Goal: Information Seeking & Learning: Understand process/instructions

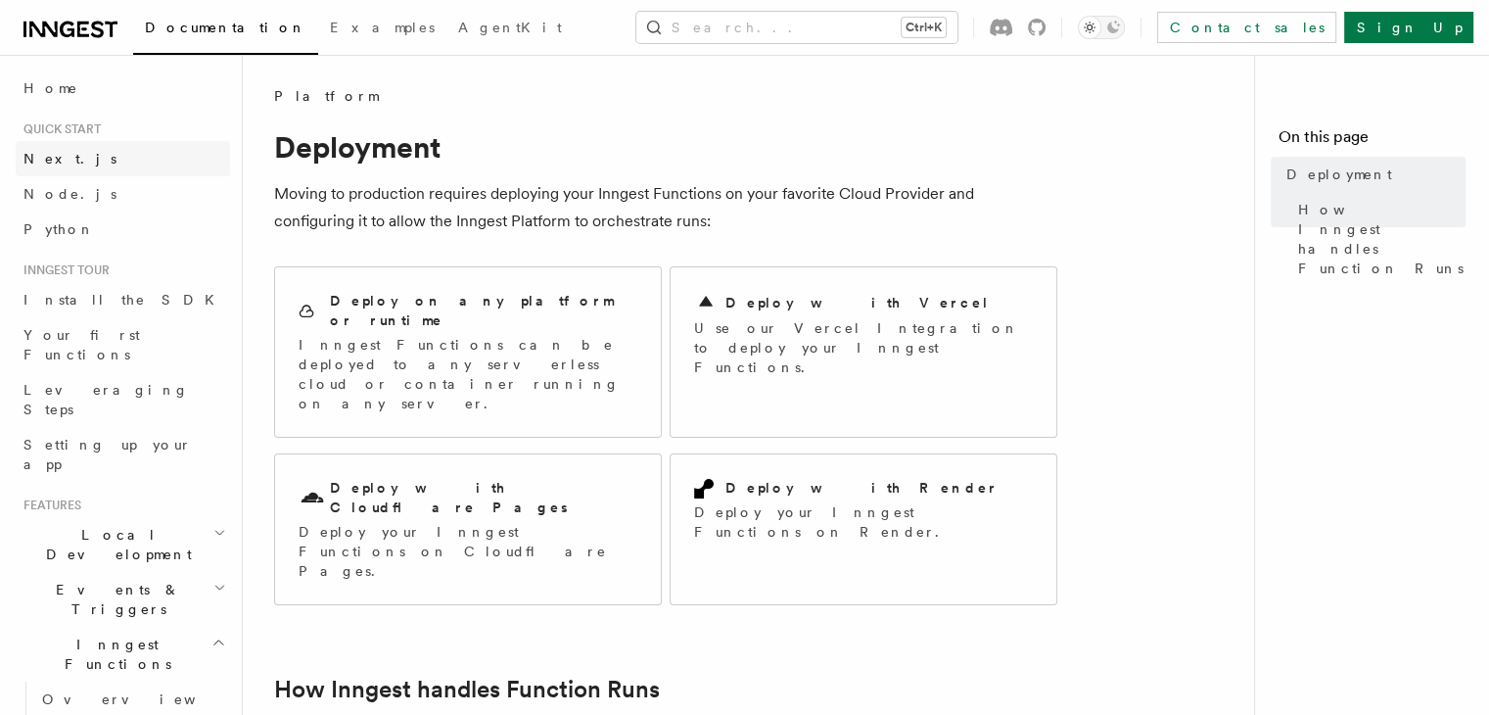
click at [42, 159] on span "Next.js" at bounding box center [69, 159] width 93 height 16
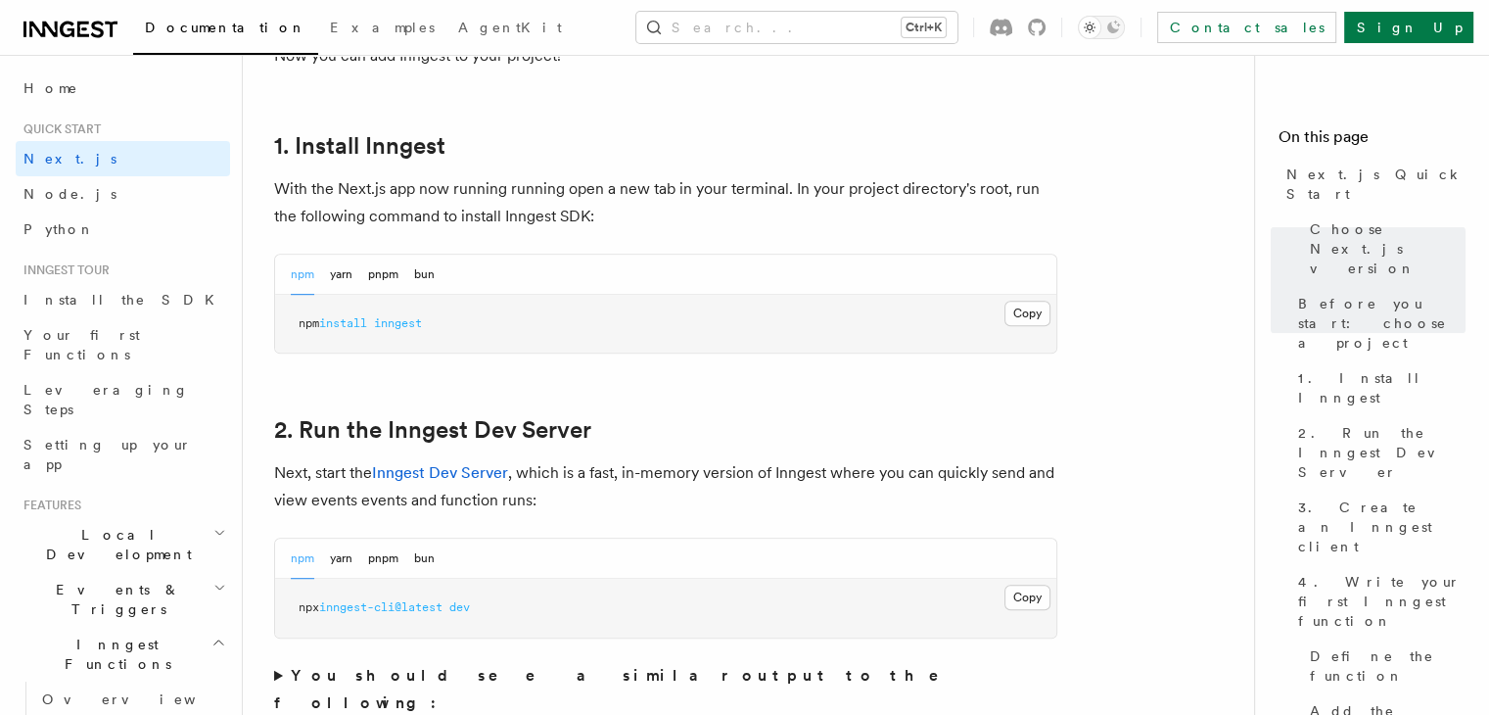
scroll to position [1038, 0]
click at [1015, 306] on button "Copy Copied" at bounding box center [1027, 312] width 46 height 25
click at [1030, 591] on button "Copy Copied" at bounding box center [1027, 595] width 46 height 25
click at [1038, 592] on button "Copy Copied" at bounding box center [1027, 595] width 46 height 25
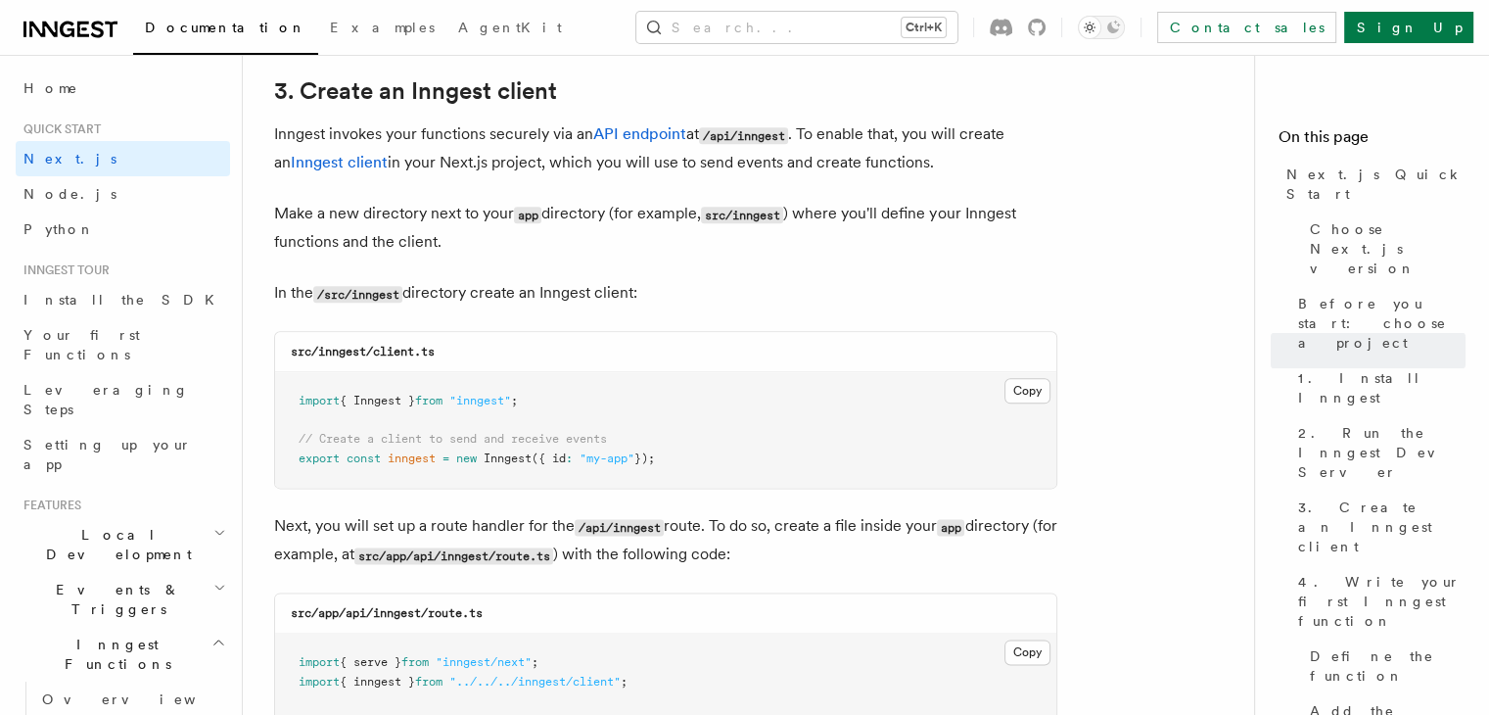
scroll to position [2314, 0]
click at [1011, 393] on button "Copy Copied" at bounding box center [1027, 389] width 46 height 25
click at [985, 428] on pre "import { Inngest } from "inngest" ; // Create a client to send and receive even…" at bounding box center [665, 429] width 781 height 116
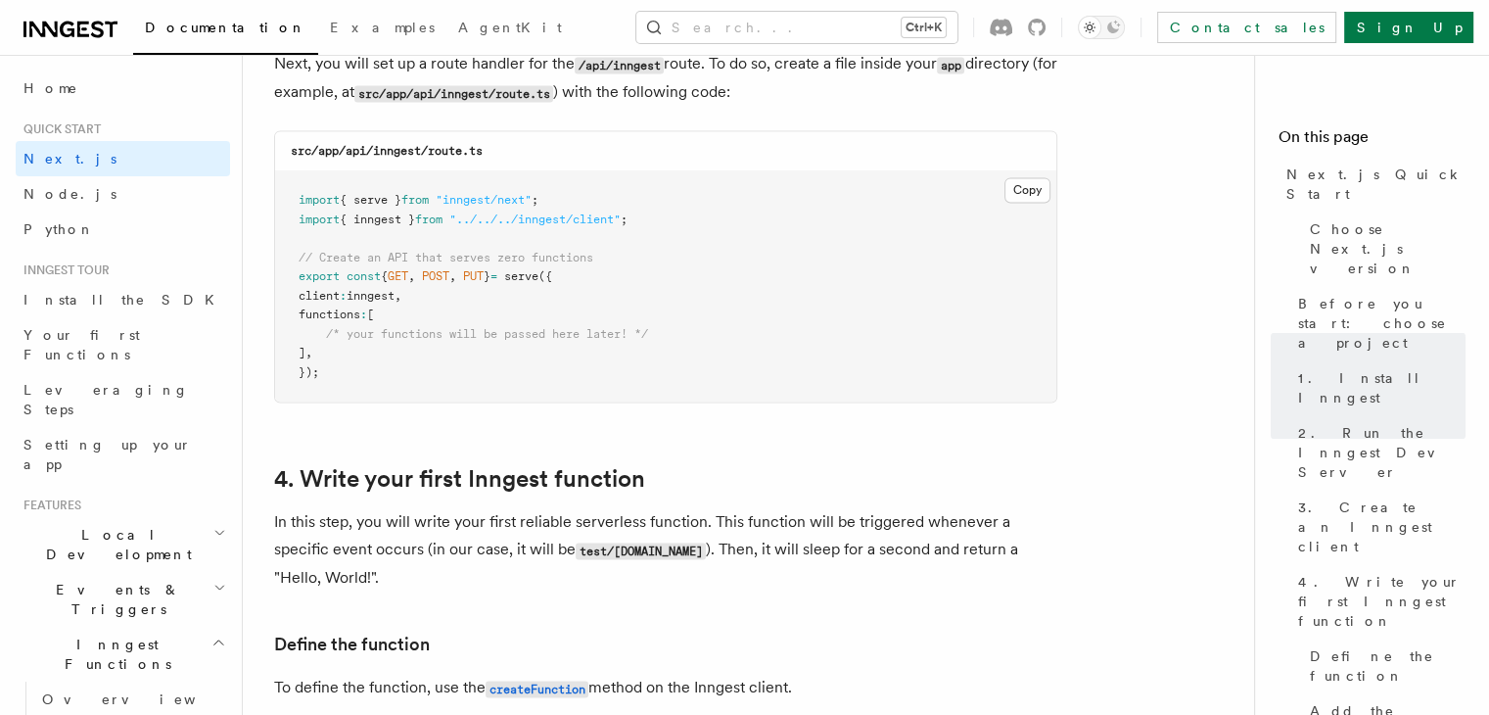
scroll to position [2776, 0]
